Goal: Information Seeking & Learning: Learn about a topic

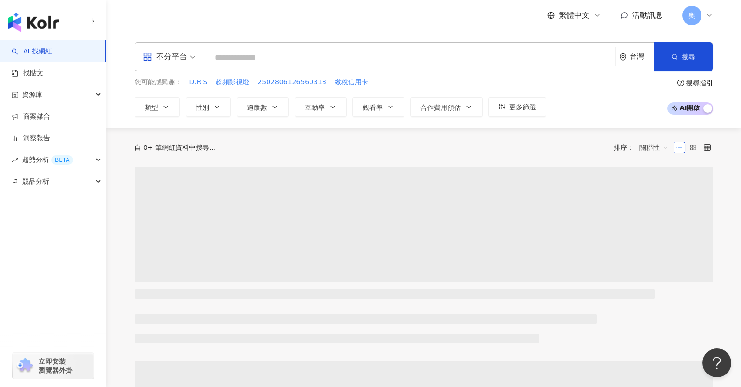
click at [184, 58] on div "不分平台" at bounding box center [165, 56] width 44 height 15
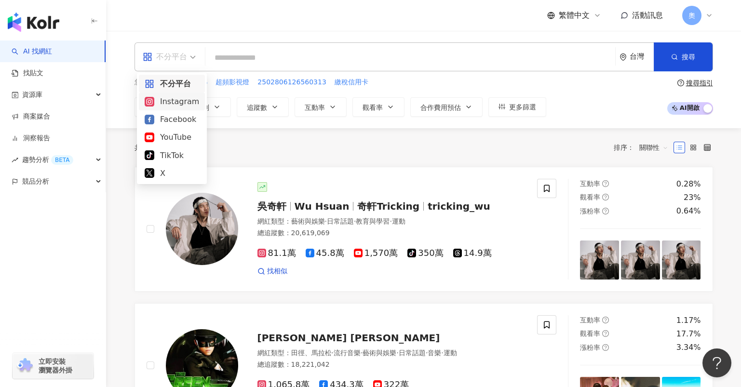
click at [176, 100] on div "Instagram" at bounding box center [172, 101] width 54 height 12
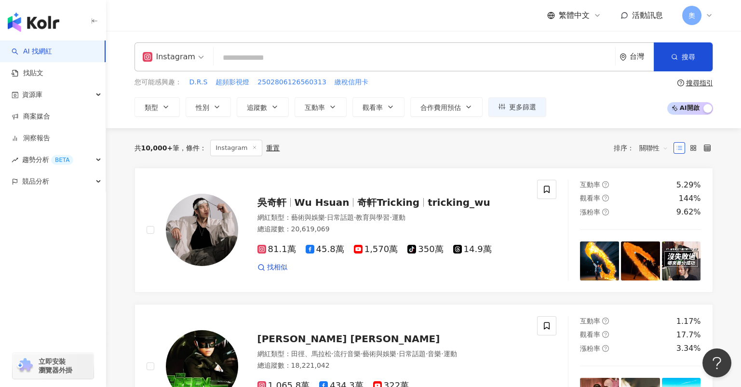
click at [275, 62] on input "search" at bounding box center [414, 58] width 394 height 18
click at [160, 112] on button "類型" at bounding box center [156, 106] width 45 height 19
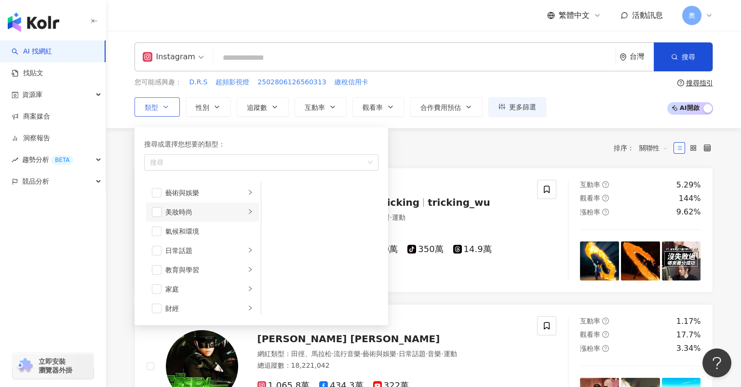
click at [167, 214] on div "美妝時尚" at bounding box center [205, 212] width 80 height 11
click at [155, 210] on span "button" at bounding box center [157, 212] width 10 height 10
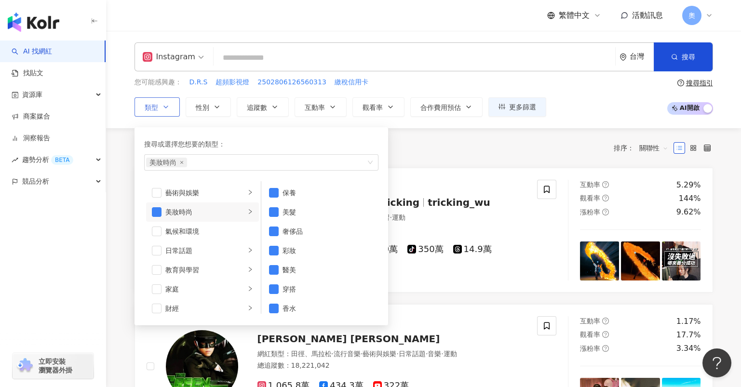
click at [173, 210] on div "美妝時尚" at bounding box center [205, 212] width 80 height 11
click at [192, 213] on div "美妝時尚" at bounding box center [205, 212] width 80 height 11
click at [152, 212] on span "button" at bounding box center [157, 212] width 10 height 10
click at [270, 192] on span "button" at bounding box center [274, 193] width 10 height 10
click at [273, 252] on span "button" at bounding box center [274, 251] width 10 height 10
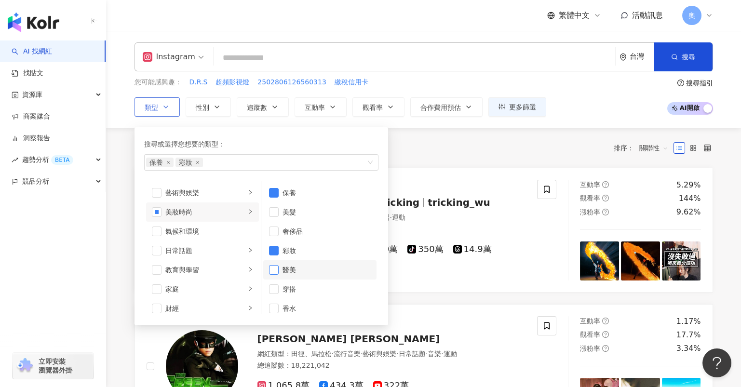
click at [270, 268] on span "button" at bounding box center [274, 270] width 10 height 10
click at [463, 142] on div "共 10,000+ 筆 條件 ： Instagram 重置 排序： 關聯性" at bounding box center [423, 148] width 578 height 16
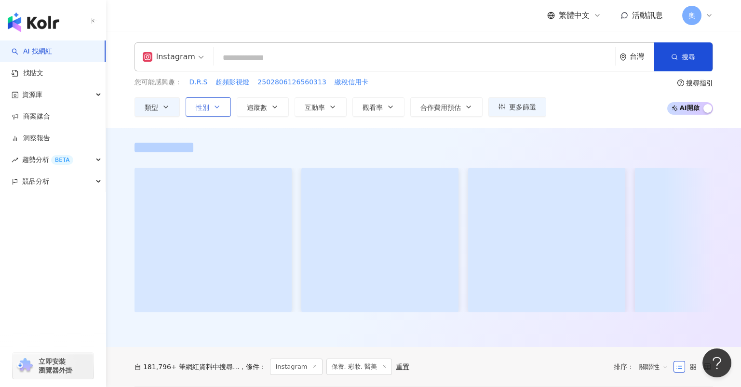
click at [216, 103] on icon "button" at bounding box center [217, 107] width 8 height 8
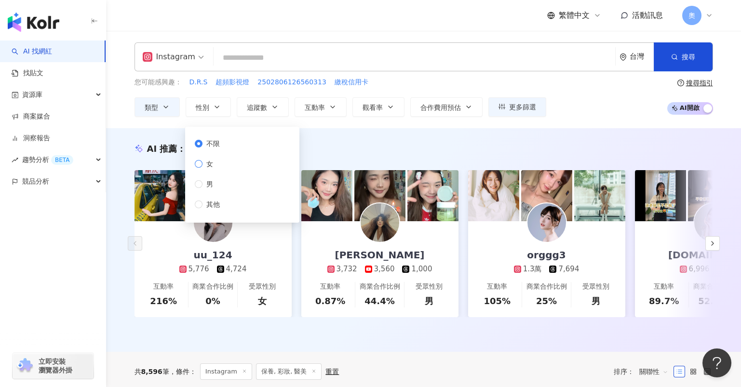
click at [212, 165] on span "女" at bounding box center [209, 164] width 14 height 11
click at [391, 109] on icon "button" at bounding box center [390, 107] width 8 height 8
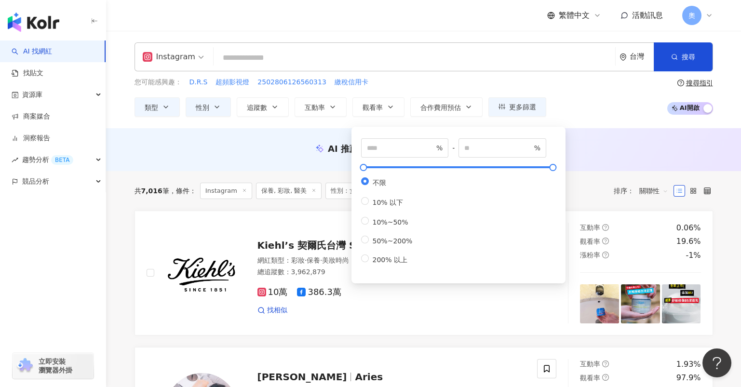
click at [291, 133] on div "AI 推薦 ： 無結果，請嘗試搜尋其他語言關鍵字或條件" at bounding box center [423, 149] width 635 height 43
